Goal: Obtain resource: Obtain resource

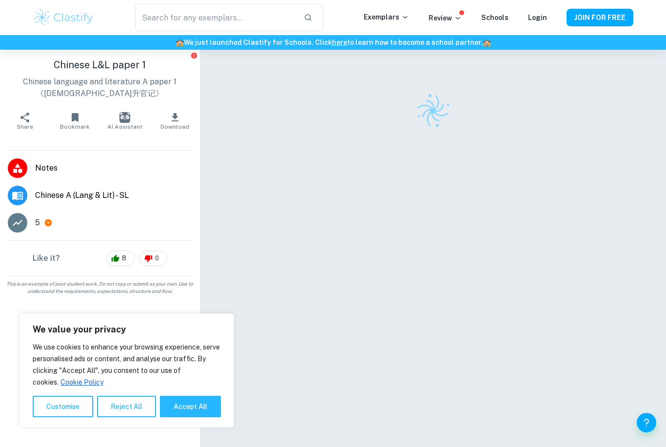
scroll to position [14, 0]
click at [197, 411] on button "Accept All" at bounding box center [190, 406] width 61 height 21
checkbox input "true"
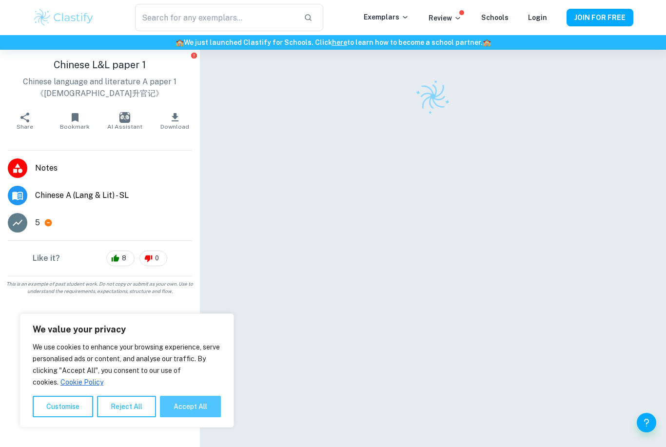
checkbox input "true"
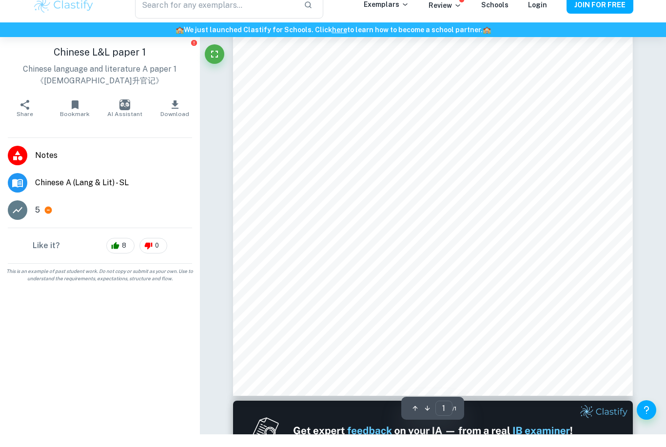
scroll to position [0, 0]
